Goal: Consume media (video, audio): Consume media (video, audio)

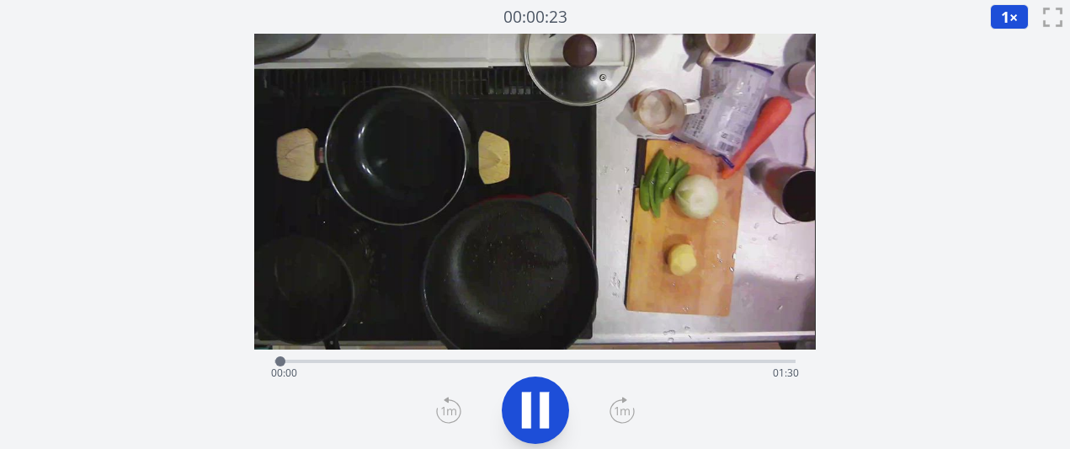
click at [541, 405] on icon at bounding box center [544, 410] width 9 height 36
click at [541, 405] on icon at bounding box center [536, 409] width 28 height 35
click at [611, 416] on icon at bounding box center [622, 410] width 25 height 27
click at [611, 416] on icon at bounding box center [622, 411] width 24 height 23
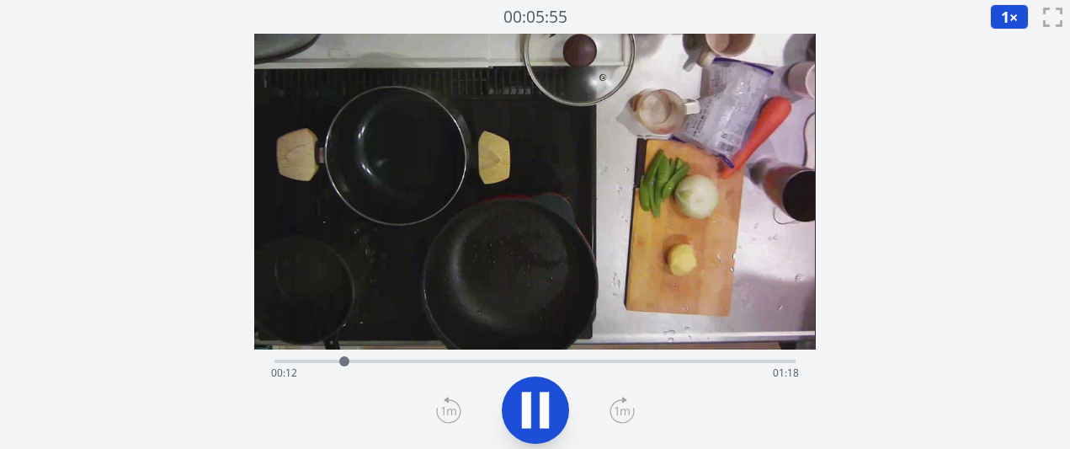
click at [611, 416] on icon at bounding box center [622, 411] width 24 height 23
click at [440, 414] on icon at bounding box center [448, 410] width 25 height 27
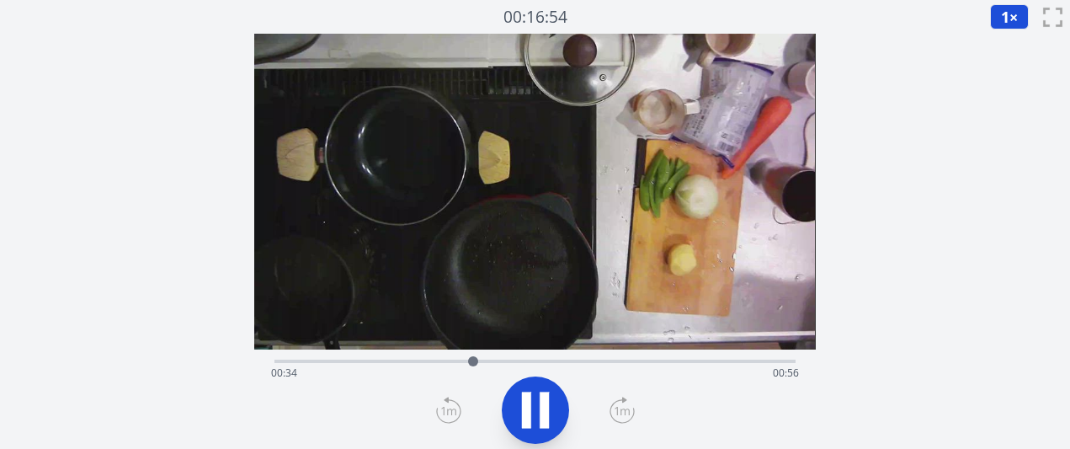
click at [612, 413] on icon at bounding box center [622, 410] width 25 height 27
click at [549, 397] on icon at bounding box center [535, 409] width 47 height 47
click at [408, 365] on div "経過時間: 00:50 残り時間: 00:39" at bounding box center [534, 373] width 527 height 27
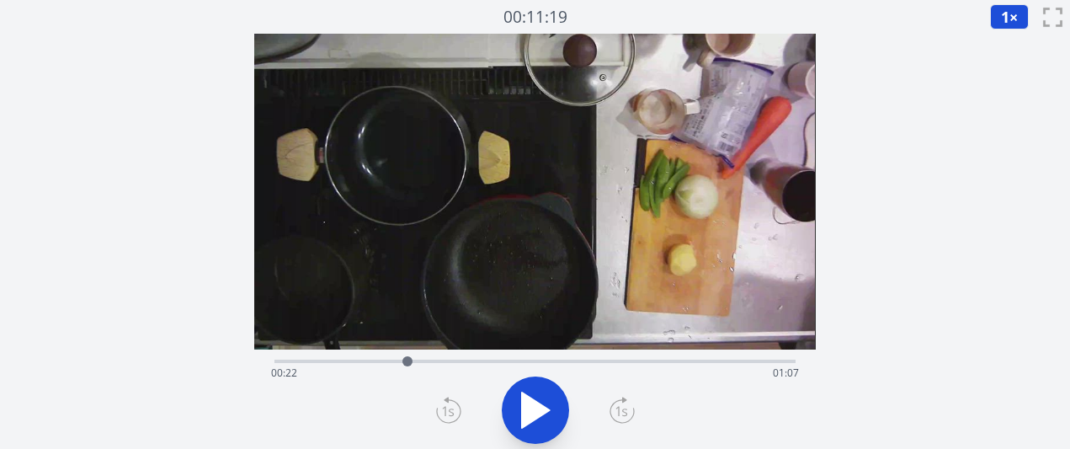
click at [364, 360] on div "経過時間: 00:22 残り時間: 01:07" at bounding box center [534, 373] width 527 height 27
click at [534, 405] on icon at bounding box center [536, 409] width 28 height 35
click at [538, 412] on icon at bounding box center [535, 409] width 47 height 47
click at [538, 412] on icon at bounding box center [536, 409] width 28 height 35
click at [434, 369] on div "経過時間: 00:32 残り時間: 00:57" at bounding box center [534, 373] width 527 height 27
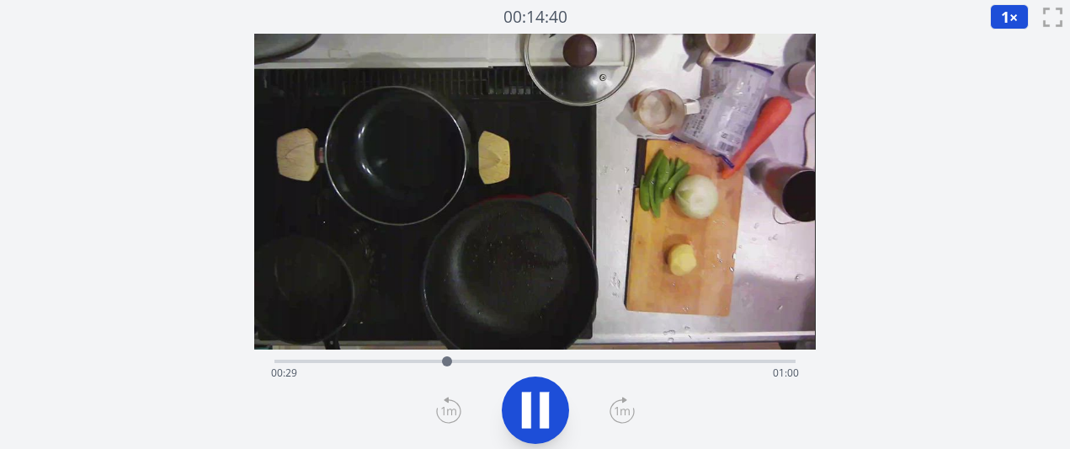
click at [428, 369] on div "経過時間: 00:29 残り時間: 01:00" at bounding box center [534, 373] width 527 height 27
click at [426, 363] on div "経過時間: 00:29 残り時間: 01:00" at bounding box center [534, 373] width 527 height 27
click at [540, 413] on icon at bounding box center [544, 410] width 9 height 36
click at [332, 360] on div "経過時間: 00:26 残り時間: 01:03" at bounding box center [534, 373] width 527 height 27
click at [354, 360] on div "経過時間: 00:09 残り時間: 01:20" at bounding box center [534, 373] width 527 height 27
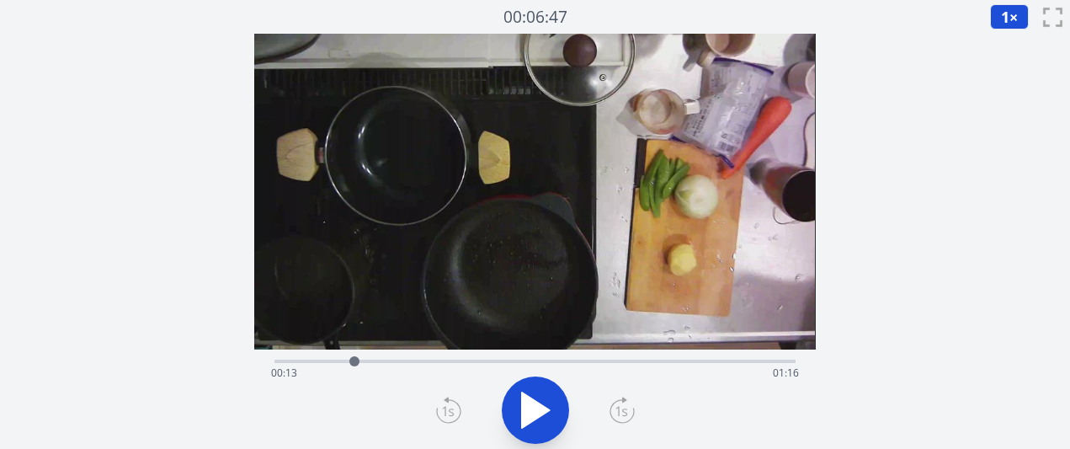
click at [372, 358] on div "経過時間: 00:13 残り時間: 01:16" at bounding box center [534, 359] width 520 height 20
click at [532, 413] on icon at bounding box center [536, 409] width 28 height 35
click at [520, 415] on icon at bounding box center [535, 409] width 47 height 47
click at [438, 364] on div "経過時間: 00:19 残り時間: 01:10" at bounding box center [534, 373] width 527 height 27
click at [463, 367] on div "経過時間: 00:27 残り時間: 01:02" at bounding box center [534, 373] width 527 height 27
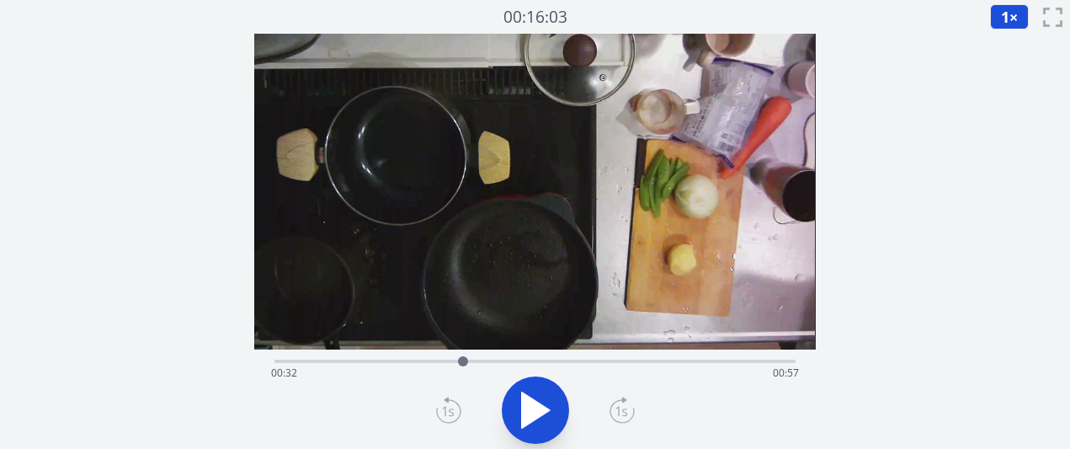
click at [450, 365] on div at bounding box center [462, 361] width 25 height 25
click at [457, 362] on div at bounding box center [449, 361] width 25 height 25
click at [476, 360] on div "経過時間: 00:31 残り時間: 00:59" at bounding box center [534, 373] width 527 height 27
click at [497, 360] on div "経過時間: 00:34 残り時間: 00:55" at bounding box center [534, 373] width 527 height 27
click at [541, 360] on div "経過時間: 00:38 残り時間: 00:52" at bounding box center [534, 373] width 527 height 27
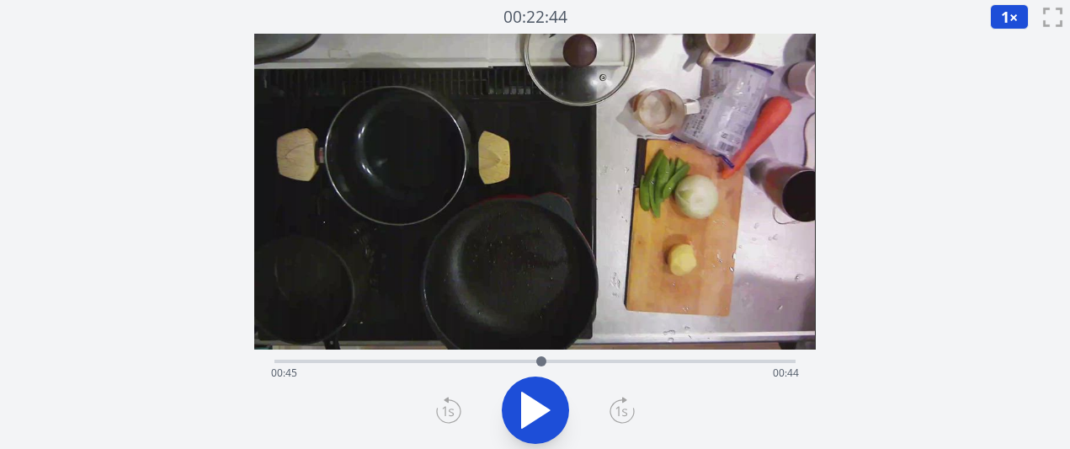
click at [580, 365] on div "経過時間: 00:45 残り時間: 00:44" at bounding box center [534, 373] width 527 height 27
click at [581, 365] on div at bounding box center [580, 361] width 10 height 10
click at [597, 365] on div "経過時間: 00:52 残り時間: 00:37" at bounding box center [534, 373] width 527 height 27
click at [647, 367] on div "経過時間: 00:55 残り時間: 00:35" at bounding box center [534, 373] width 527 height 27
click at [401, 360] on div "経過時間: 01:03 残り時間: 00:26" at bounding box center [534, 373] width 527 height 27
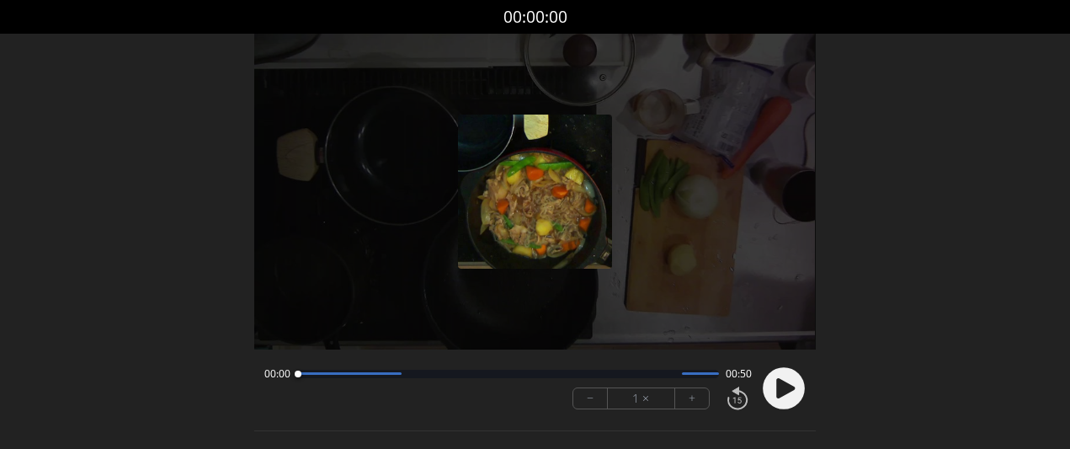
click at [690, 395] on font "+" at bounding box center [692, 397] width 7 height 19
click at [787, 391] on icon at bounding box center [785, 388] width 19 height 20
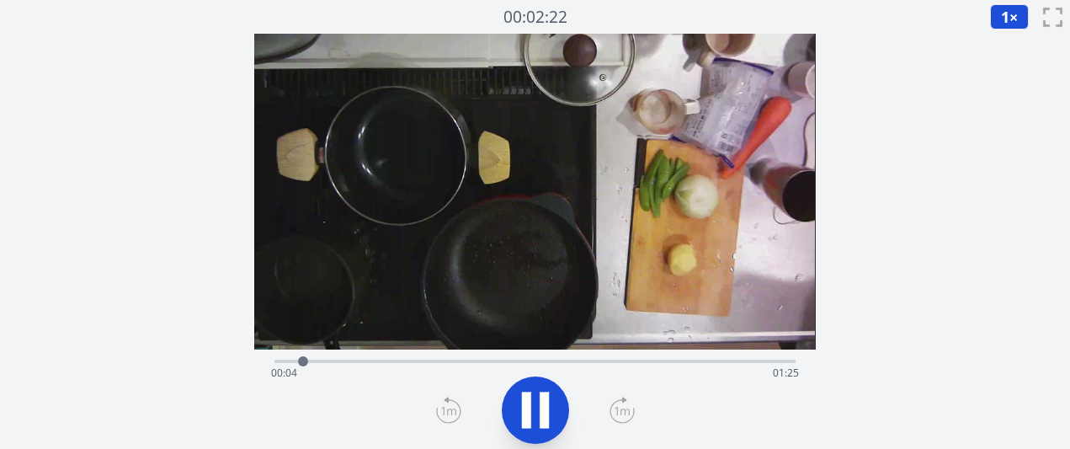
click at [625, 415] on icon at bounding box center [622, 410] width 25 height 27
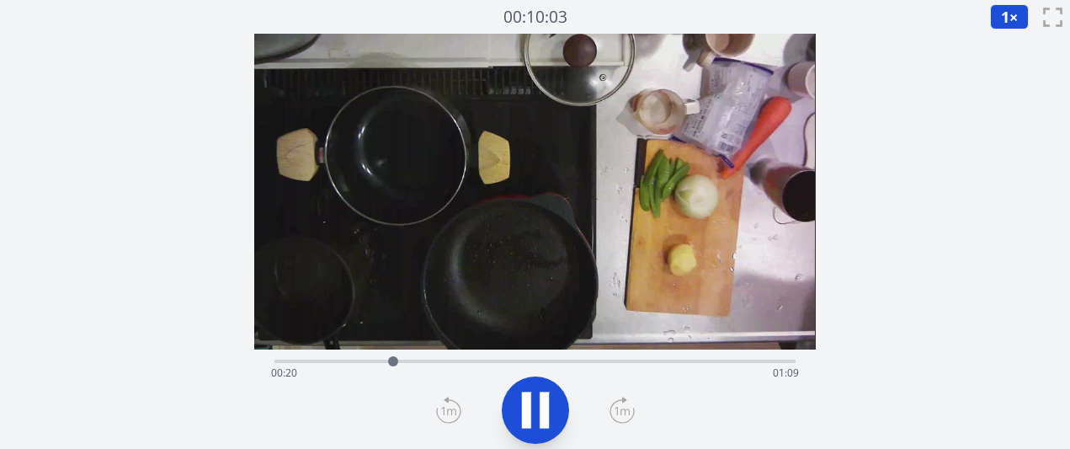
click at [541, 407] on icon at bounding box center [544, 410] width 9 height 36
click at [445, 361] on div "経過時間: 00:20 残り時間: 01:09" at bounding box center [534, 373] width 527 height 27
click at [437, 360] on div at bounding box center [444, 361] width 25 height 25
click at [437, 360] on div at bounding box center [437, 361] width 10 height 10
click at [432, 360] on div at bounding box center [437, 361] width 10 height 10
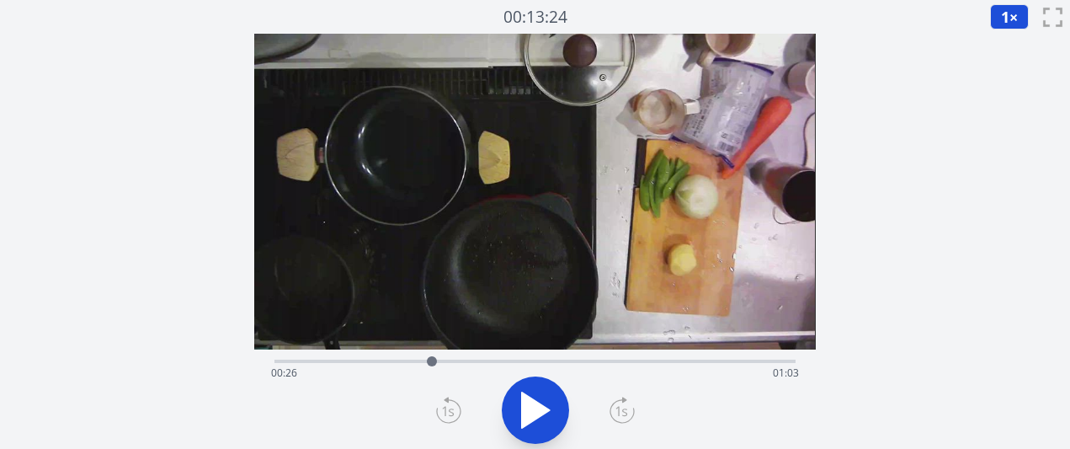
click at [541, 388] on icon at bounding box center [535, 409] width 47 height 47
click at [531, 384] on button at bounding box center [535, 409] width 67 height 67
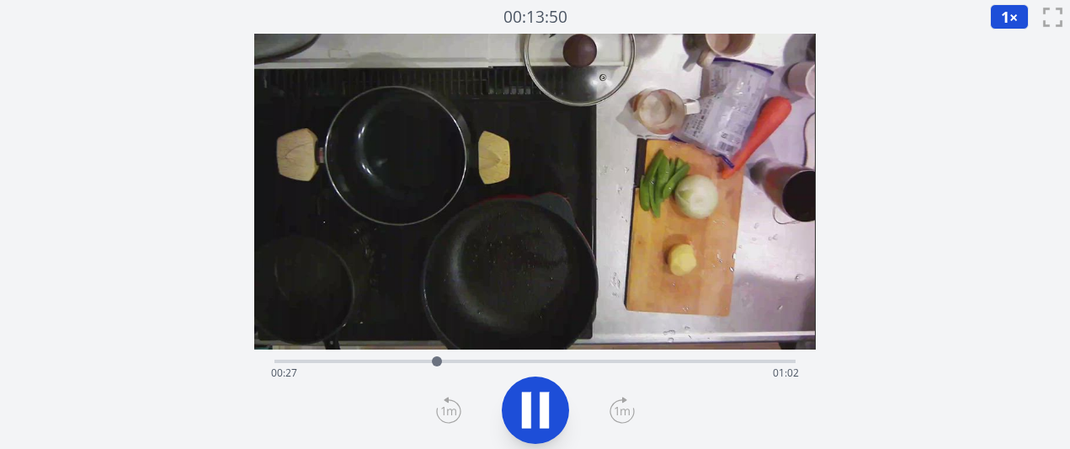
click at [531, 384] on button at bounding box center [535, 409] width 67 height 67
click at [483, 360] on div "経過時間: 00:28 残り時間: 01:01" at bounding box center [534, 373] width 527 height 27
click at [474, 361] on div at bounding box center [483, 361] width 25 height 25
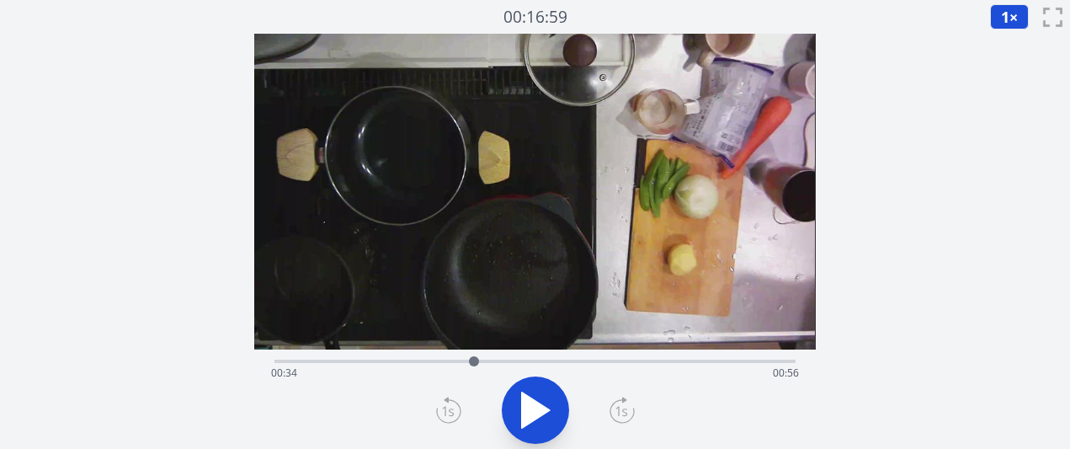
click at [473, 361] on div at bounding box center [474, 361] width 10 height 10
click at [459, 360] on div "経過時間: 00:34 残り時間: 00:56" at bounding box center [534, 373] width 527 height 27
click at [450, 360] on div at bounding box center [458, 361] width 25 height 25
click at [471, 355] on div "経過時間: 00:29 残り時間: 01:00" at bounding box center [534, 359] width 520 height 20
click at [499, 355] on div "経過時間: 00:33 残り時間: 00:56" at bounding box center [534, 359] width 520 height 20
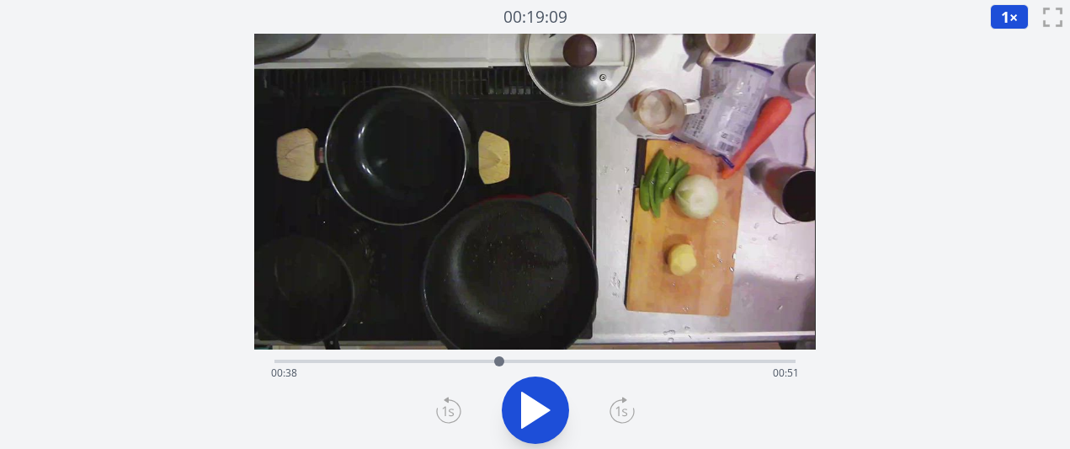
click at [514, 358] on div "経過時間: 00:38 残り時間: 00:51" at bounding box center [534, 359] width 520 height 20
click at [521, 359] on div at bounding box center [513, 361] width 25 height 25
click at [530, 360] on div at bounding box center [521, 361] width 25 height 25
click at [546, 360] on div "経過時間: 00:43 残り時間: 00:46" at bounding box center [534, 373] width 527 height 27
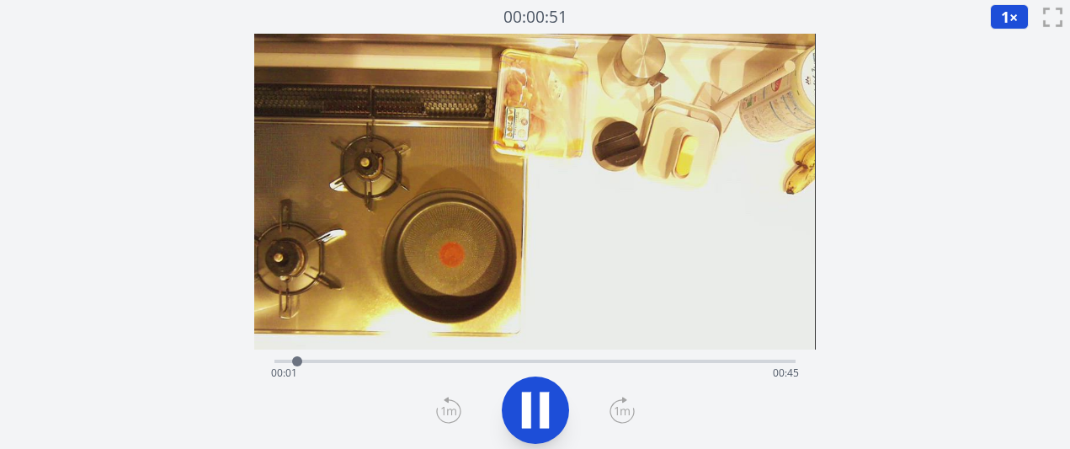
click at [619, 414] on icon at bounding box center [622, 410] width 25 height 27
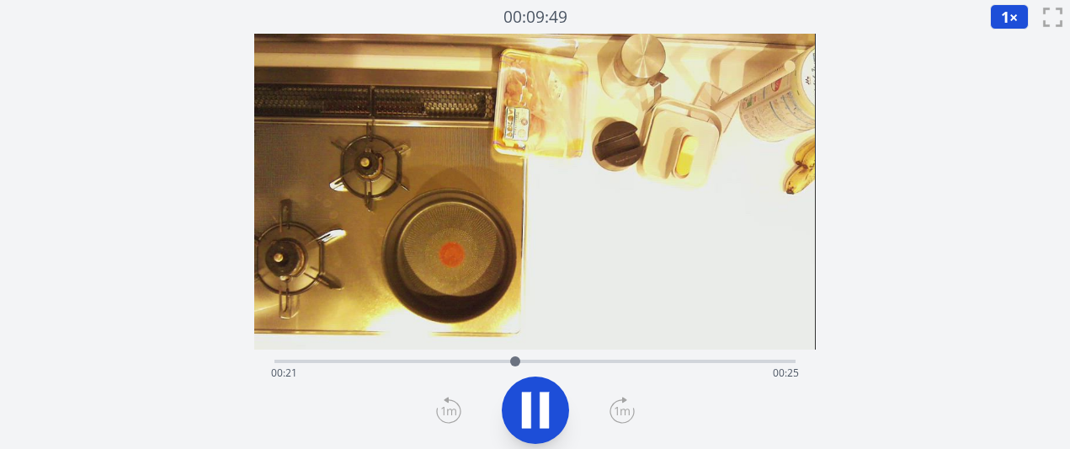
click at [619, 414] on icon at bounding box center [622, 410] width 25 height 27
click at [295, 364] on div "経過時間: 00:30 残り時間: 00:15" at bounding box center [534, 373] width 527 height 27
click at [618, 412] on icon at bounding box center [622, 410] width 25 height 27
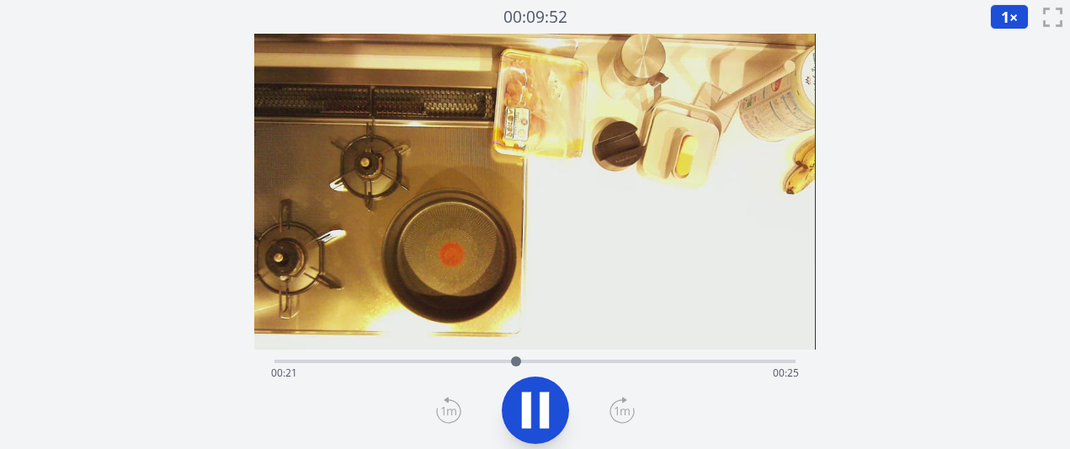
click at [618, 412] on icon at bounding box center [622, 410] width 25 height 27
click at [620, 410] on icon at bounding box center [622, 411] width 15 height 8
click at [419, 358] on div "経過時間: 00:45 残り時間: 00:01" at bounding box center [534, 359] width 520 height 20
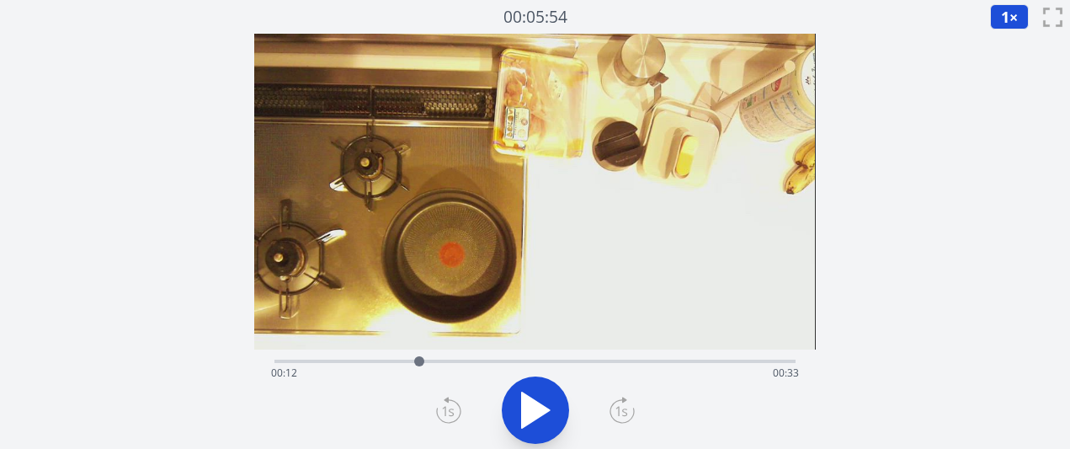
click at [432, 358] on div "経過時間: 00:12 残り時間: 00:33" at bounding box center [534, 359] width 520 height 20
click at [441, 358] on div at bounding box center [431, 361] width 25 height 25
click at [452, 360] on div at bounding box center [441, 361] width 25 height 25
click at [361, 360] on div "経過時間: 00:15 残り時間: 00:30" at bounding box center [534, 373] width 527 height 27
click at [559, 405] on button at bounding box center [535, 409] width 67 height 67
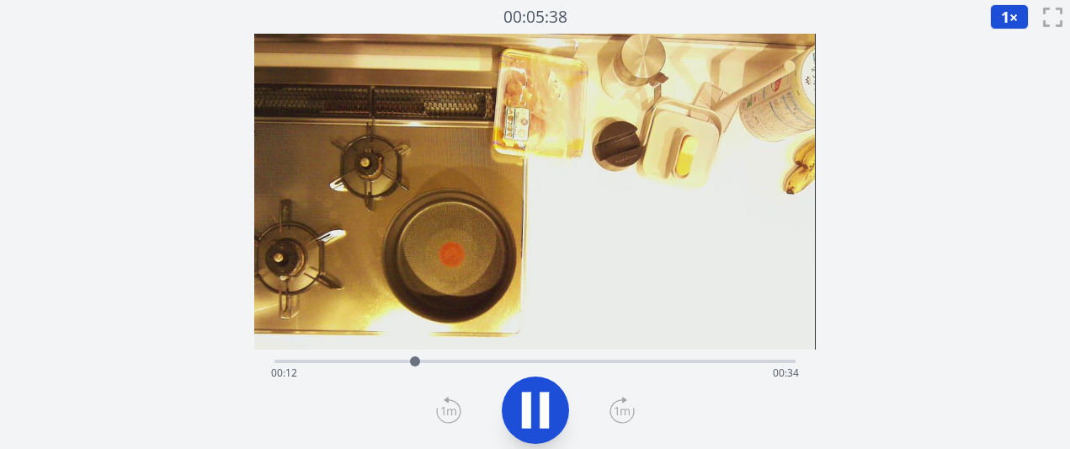
click at [621, 414] on icon at bounding box center [622, 410] width 25 height 27
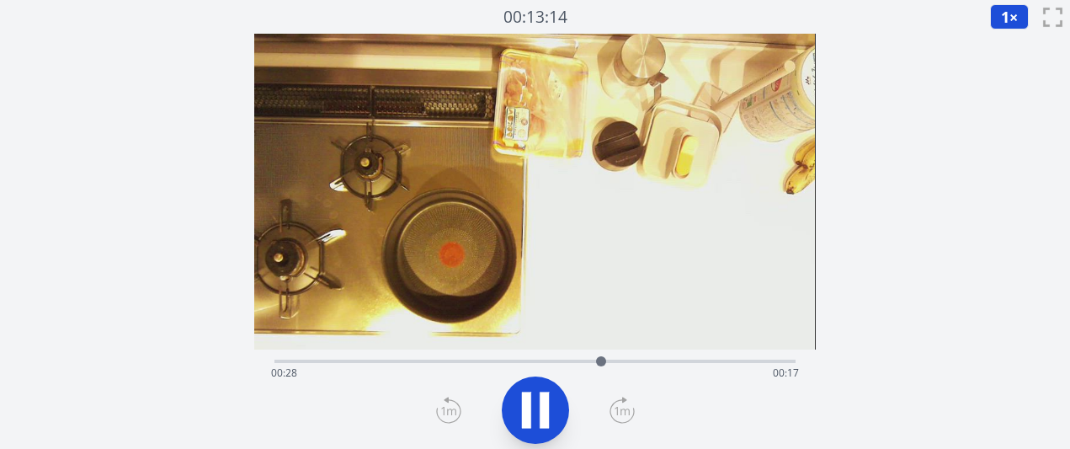
click at [450, 403] on icon at bounding box center [448, 410] width 25 height 27
click at [529, 412] on icon at bounding box center [526, 410] width 9 height 36
click at [429, 354] on div "経過時間: 00:25 残り時間: 00:20" at bounding box center [534, 359] width 520 height 20
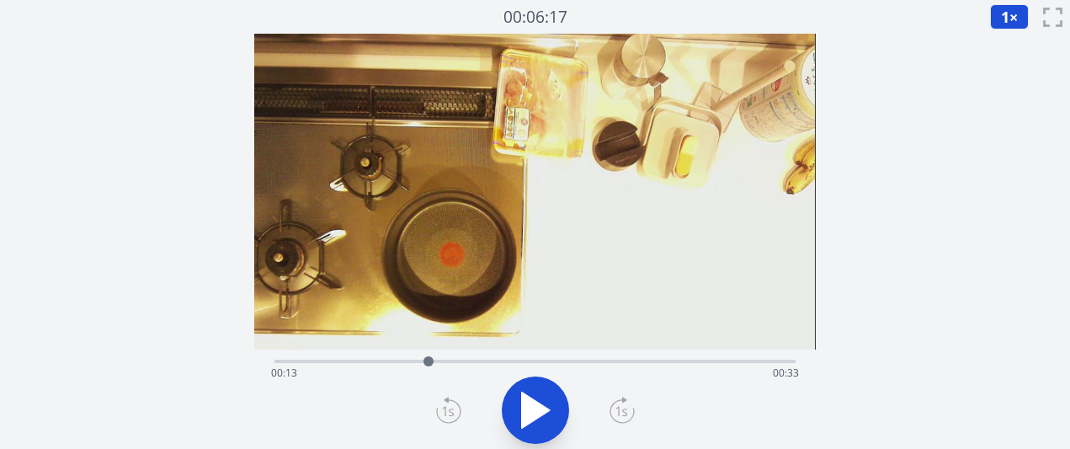
click at [412, 358] on div "経過時間: 00:13 残り時間: 00:33" at bounding box center [534, 359] width 520 height 20
click at [399, 360] on div at bounding box center [411, 361] width 25 height 25
click at [385, 361] on div "経過時間: 00:10 残り時間: 00:35" at bounding box center [534, 373] width 527 height 27
click at [377, 361] on div at bounding box center [384, 361] width 25 height 25
click at [377, 360] on div at bounding box center [377, 361] width 10 height 10
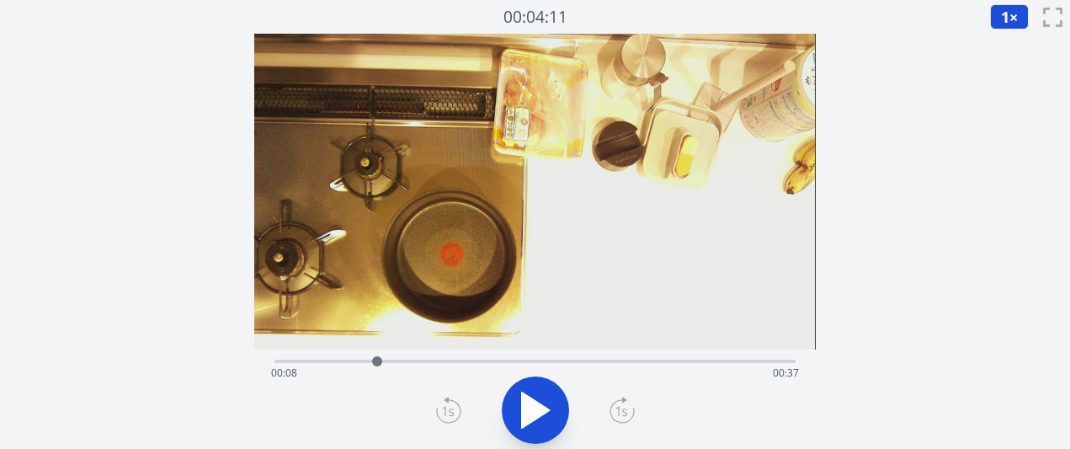
click at [366, 360] on div at bounding box center [377, 361] width 25 height 25
click at [530, 408] on icon at bounding box center [536, 409] width 28 height 35
click at [530, 408] on icon at bounding box center [535, 409] width 47 height 47
click at [471, 361] on div "経過時間: 00:10 残り時間: 00:36" at bounding box center [534, 373] width 527 height 27
click at [485, 362] on div "経過時間: 00:17 残り時間: 00:29" at bounding box center [534, 373] width 527 height 27
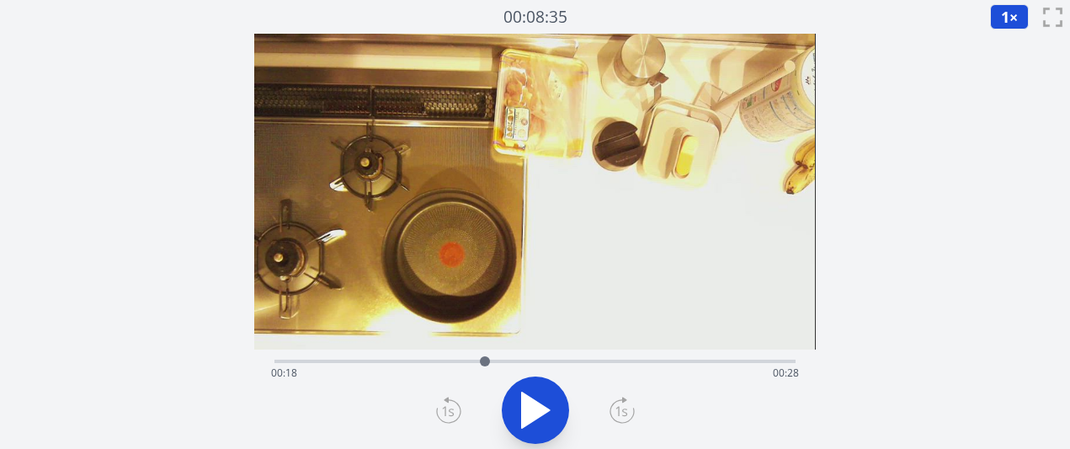
click at [504, 361] on div "経過時間: 00:18 残り時間: 00:28" at bounding box center [534, 373] width 527 height 27
click at [539, 364] on div "経過時間: 00:20 残り時間: 00:26" at bounding box center [534, 373] width 527 height 27
click at [557, 365] on div "経過時間: 00:23 残り時間: 00:23" at bounding box center [534, 373] width 527 height 27
click at [578, 362] on div "経過時間: 00:24 残り時間: 00:21" at bounding box center [534, 373] width 527 height 27
click at [568, 359] on div at bounding box center [577, 361] width 25 height 25
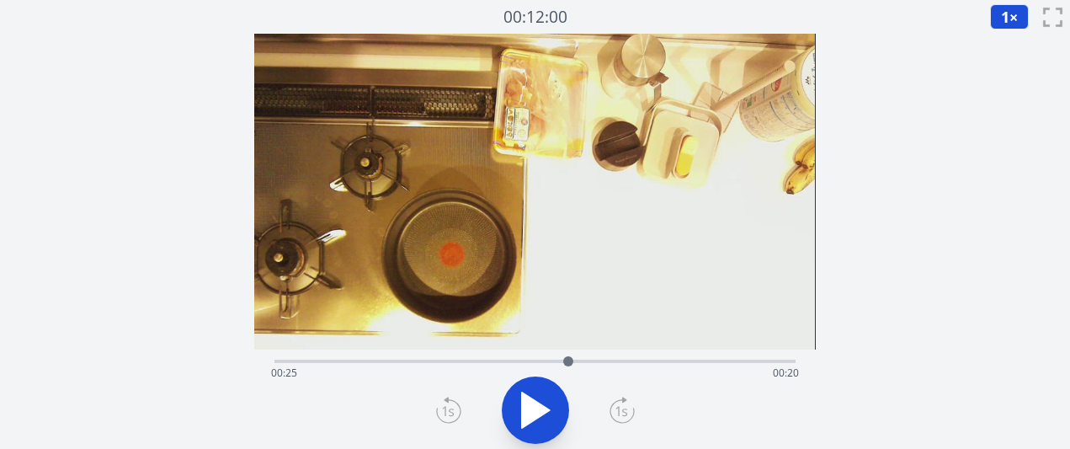
click at [562, 359] on div at bounding box center [568, 361] width 25 height 25
click at [520, 361] on div "経過時間: 00:25 残り時間: 00:21" at bounding box center [534, 373] width 527 height 27
click at [460, 361] on div "経過時間: 00:21 残り時間: 00:25" at bounding box center [534, 373] width 527 height 27
click at [438, 360] on div "経過時間: 00:16 残り時間: 00:30" at bounding box center [534, 373] width 527 height 27
click at [551, 358] on div "経過時間: 00:14 残り時間: 00:32" at bounding box center [534, 359] width 520 height 20
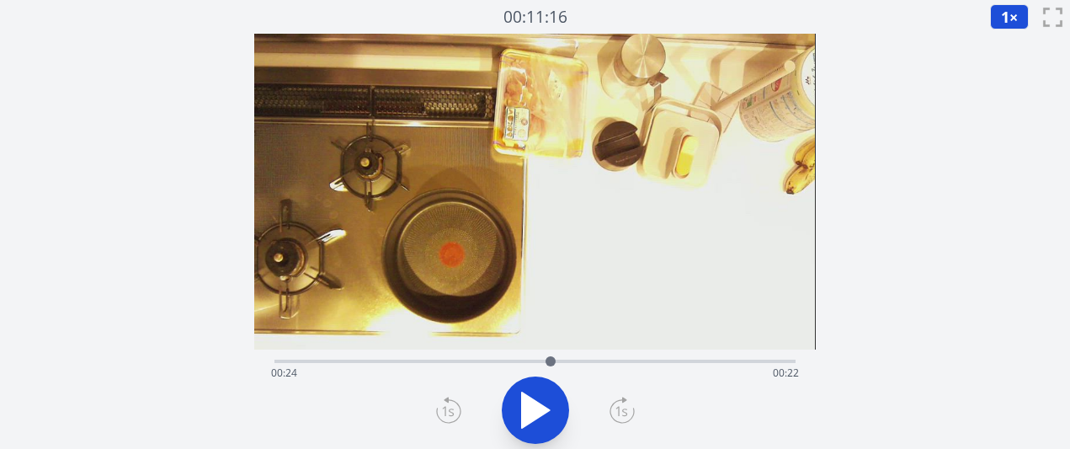
click at [569, 360] on div "経過時間: 00:24 残り時間: 00:22" at bounding box center [534, 373] width 527 height 27
click at [564, 360] on div at bounding box center [569, 361] width 10 height 10
click at [572, 361] on div at bounding box center [563, 361] width 25 height 25
click at [547, 413] on icon at bounding box center [535, 409] width 47 height 47
click at [547, 411] on icon at bounding box center [544, 410] width 9 height 36
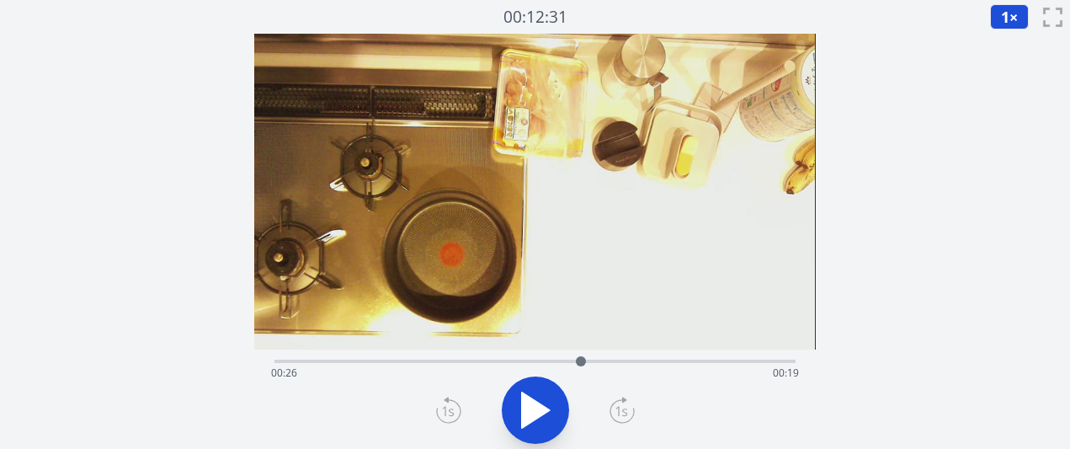
click at [509, 360] on div "経過時間: 00:26 残り時間: 00:19" at bounding box center [534, 373] width 527 height 27
click at [529, 401] on icon at bounding box center [536, 409] width 28 height 35
click at [529, 401] on icon at bounding box center [526, 410] width 9 height 36
click at [529, 401] on icon at bounding box center [536, 409] width 28 height 35
click at [529, 401] on icon at bounding box center [526, 410] width 9 height 36
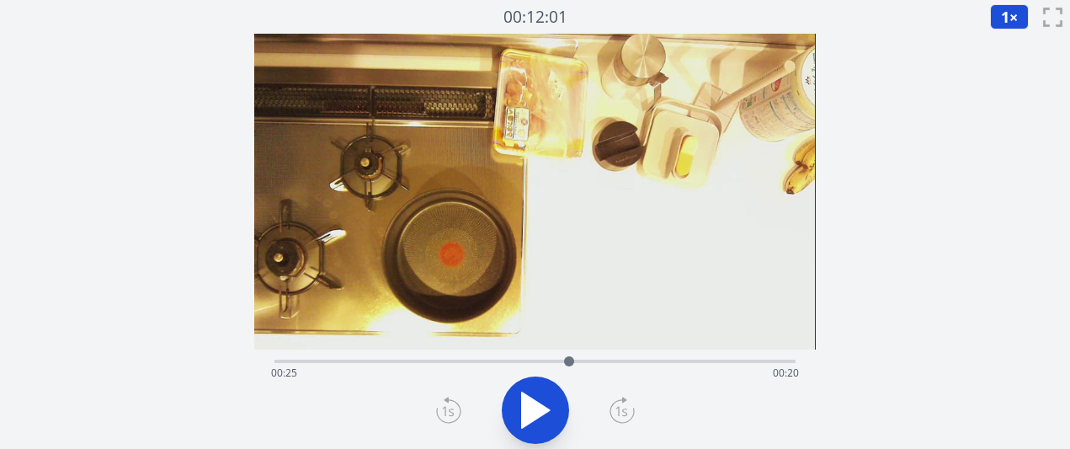
click at [559, 360] on div at bounding box center [569, 361] width 25 height 25
click at [606, 360] on div "経過時間: 00:24 残り時間: 00:21" at bounding box center [534, 373] width 527 height 27
click at [629, 362] on div "経過時間: 00:28 残り時間: 00:17" at bounding box center [534, 373] width 527 height 27
click at [635, 362] on div at bounding box center [628, 361] width 25 height 25
click at [646, 361] on div at bounding box center [634, 361] width 25 height 25
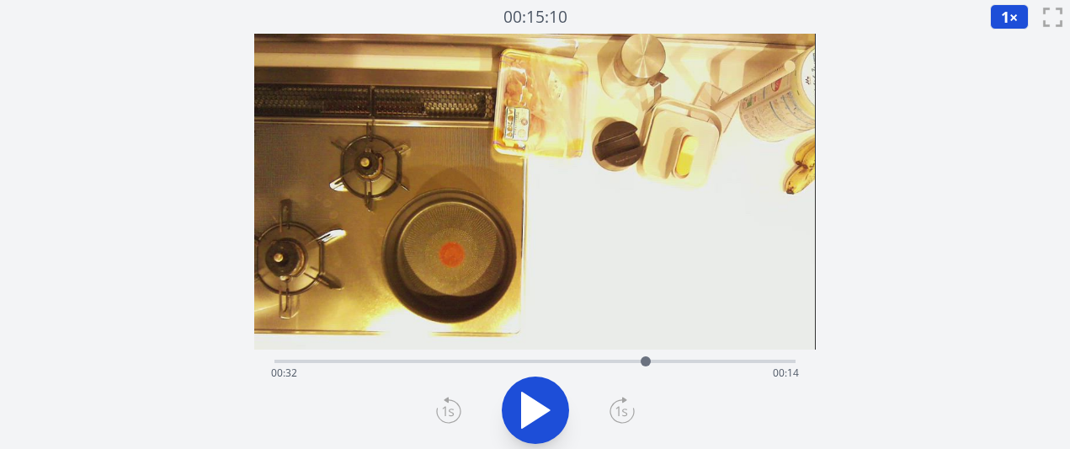
click at [655, 360] on div at bounding box center [645, 361] width 25 height 25
click at [657, 360] on div at bounding box center [655, 361] width 10 height 10
click at [677, 363] on div "経過時間: 00:33 残り時間: 00:13" at bounding box center [534, 373] width 527 height 27
click at [624, 361] on div "経過時間: 00:35 残り時間: 00:11" at bounding box center [534, 373] width 527 height 27
click at [605, 362] on div "経過時間: 00:30 残り時間: 00:15" at bounding box center [534, 373] width 527 height 27
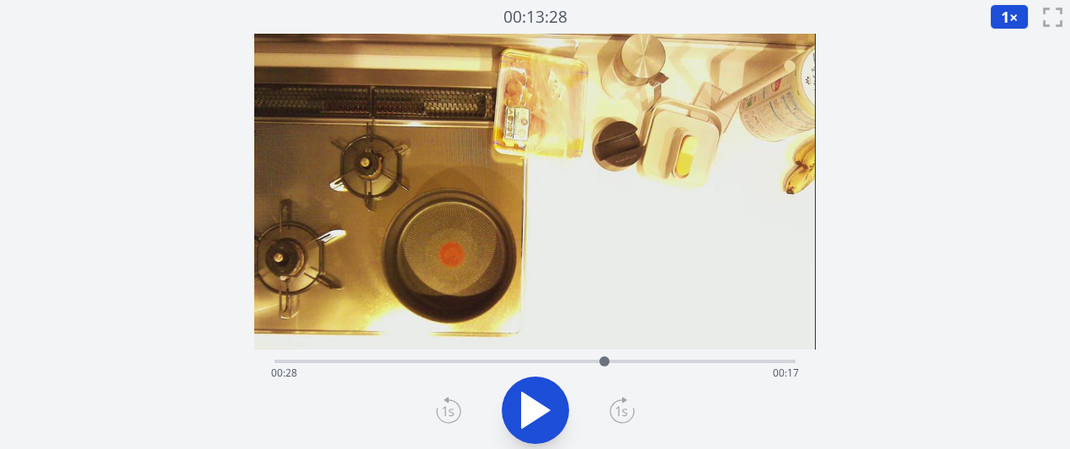
click at [595, 362] on div at bounding box center [604, 361] width 25 height 25
click at [592, 362] on div at bounding box center [595, 361] width 10 height 10
click at [586, 362] on div at bounding box center [591, 361] width 25 height 25
click at [577, 362] on div at bounding box center [585, 361] width 25 height 25
click at [571, 362] on div at bounding box center [576, 361] width 25 height 25
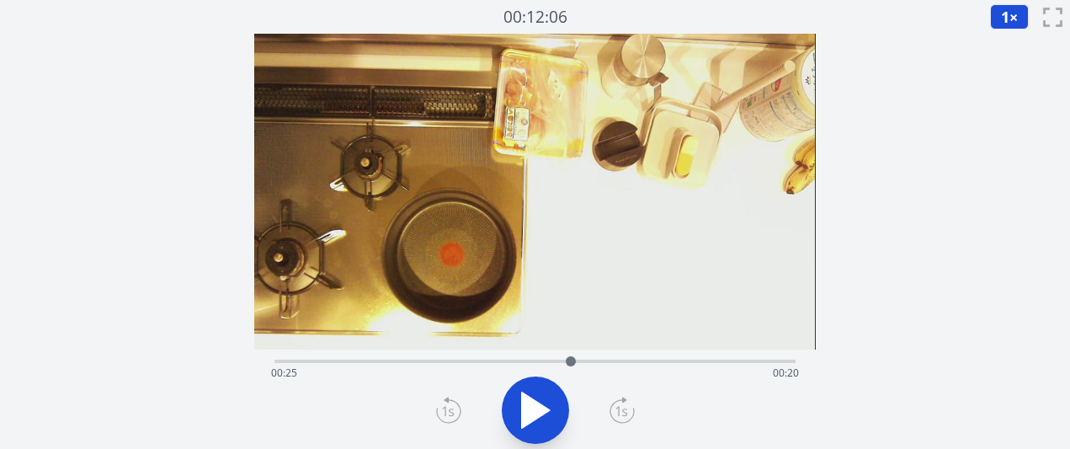
click at [665, 365] on div "経過時間: 00:25 残り時間: 00:20" at bounding box center [534, 373] width 527 height 27
click at [686, 364] on div "経過時間: 00:34 残り時間: 00:12" at bounding box center [534, 373] width 527 height 27
click at [701, 362] on div "経過時間: 00:35 残り時間: 00:10" at bounding box center [534, 373] width 527 height 27
click at [717, 360] on div "経過時間: 00:37 残り時間: 00:09" at bounding box center [534, 373] width 527 height 27
click at [724, 360] on div at bounding box center [717, 361] width 25 height 25
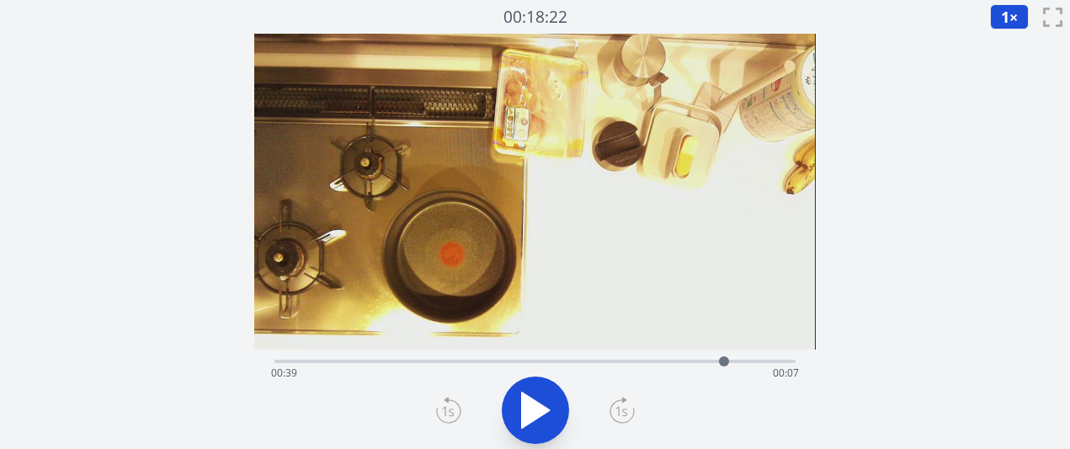
click at [774, 358] on div "経過時間: 00:39 残り時間: 00:07" at bounding box center [534, 359] width 520 height 20
click at [764, 358] on div at bounding box center [773, 361] width 25 height 25
click at [759, 358] on div at bounding box center [764, 361] width 10 height 10
click at [752, 358] on div at bounding box center [758, 361] width 25 height 25
click at [744, 358] on div at bounding box center [751, 361] width 25 height 25
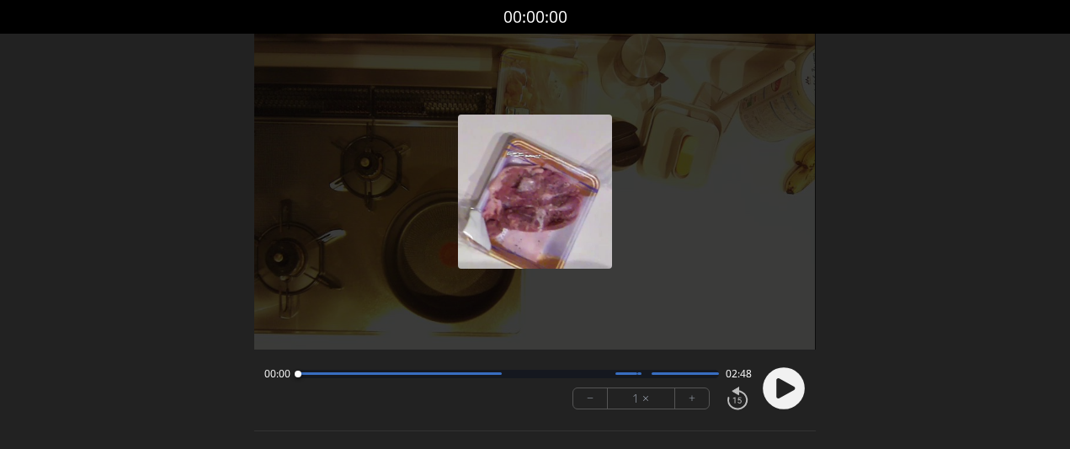
click at [789, 377] on circle at bounding box center [784, 388] width 42 height 42
click at [695, 391] on button "+" at bounding box center [692, 398] width 34 height 20
click at [695, 390] on button "+" at bounding box center [692, 398] width 34 height 20
